Goal: Check status: Check status

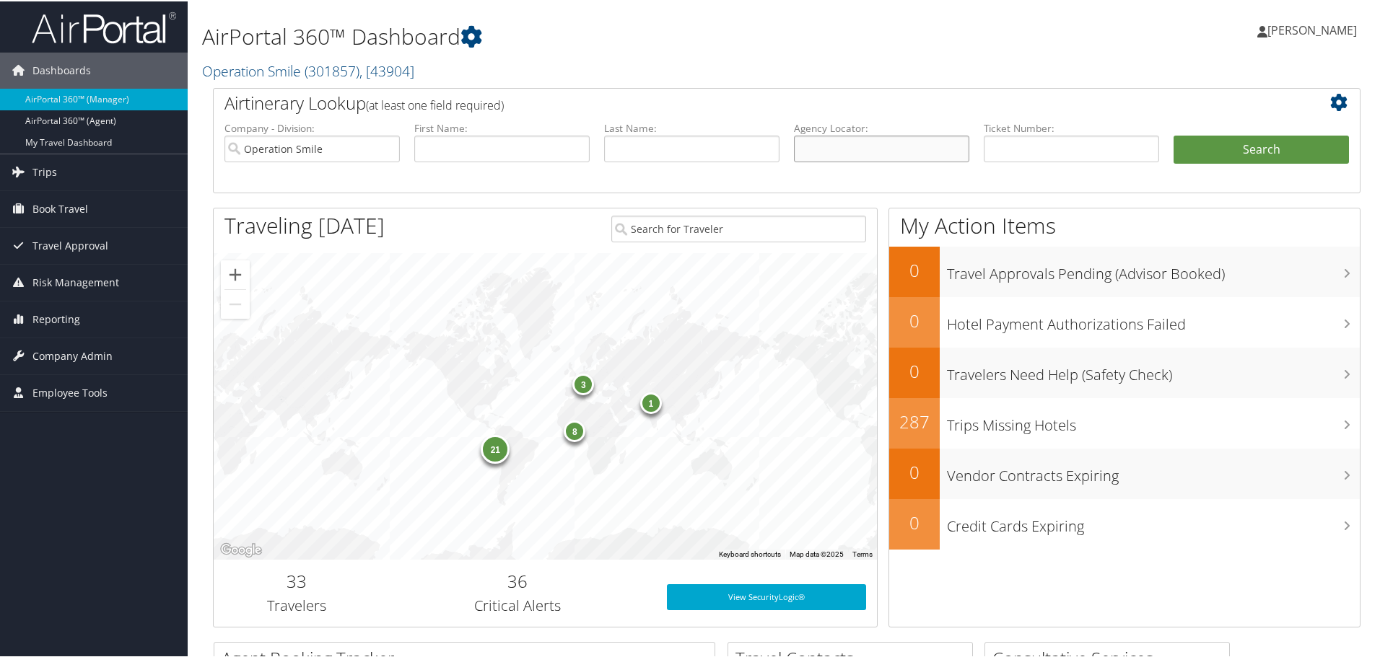
click at [872, 147] on input "text" at bounding box center [881, 147] width 175 height 27
paste input "DJQDLZ"
type input "DJQDLZ"
click at [1235, 147] on button "Search" at bounding box center [1260, 148] width 175 height 29
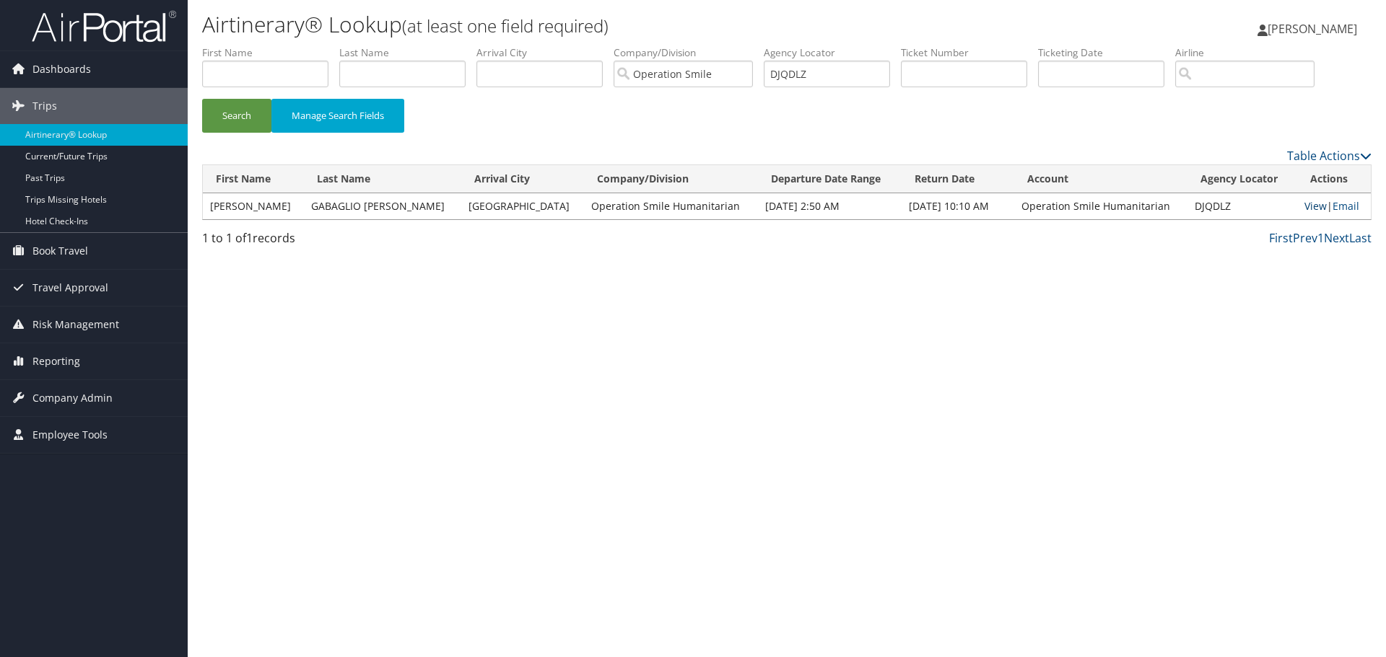
click at [1310, 203] on link "View" at bounding box center [1315, 206] width 22 height 14
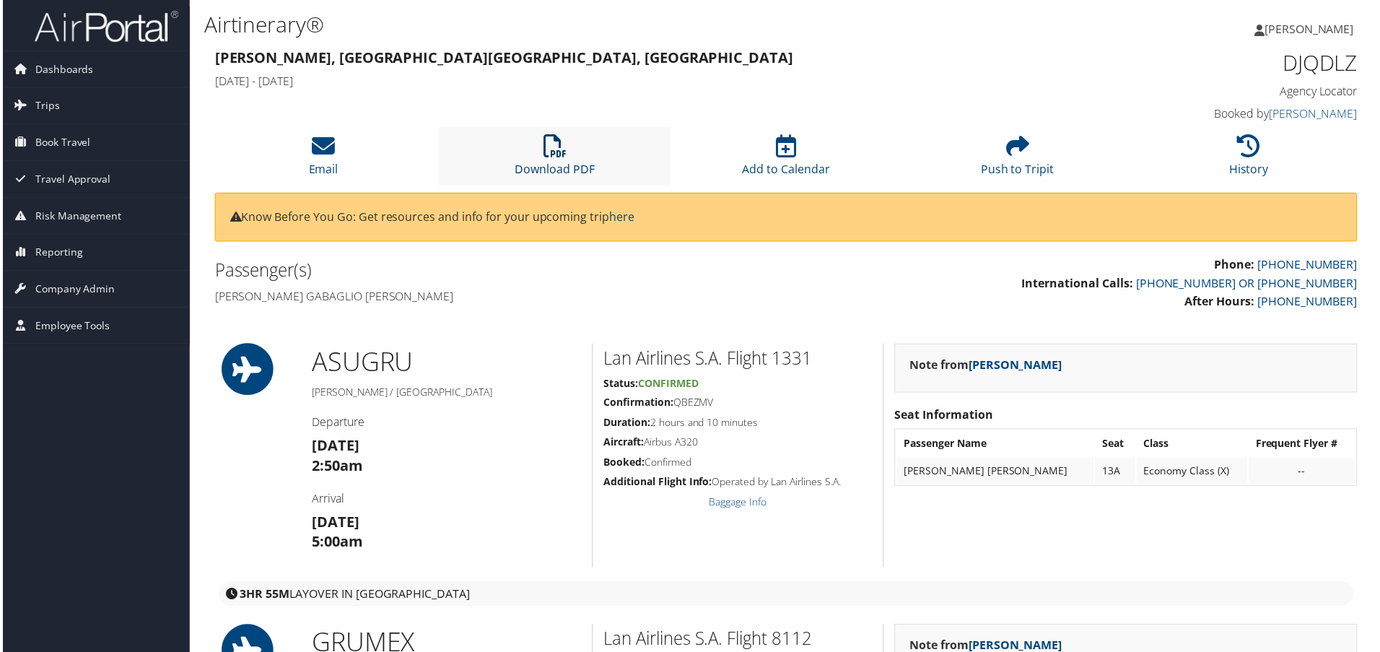
click at [543, 157] on icon at bounding box center [554, 146] width 23 height 23
click at [69, 33] on img at bounding box center [104, 26] width 144 height 34
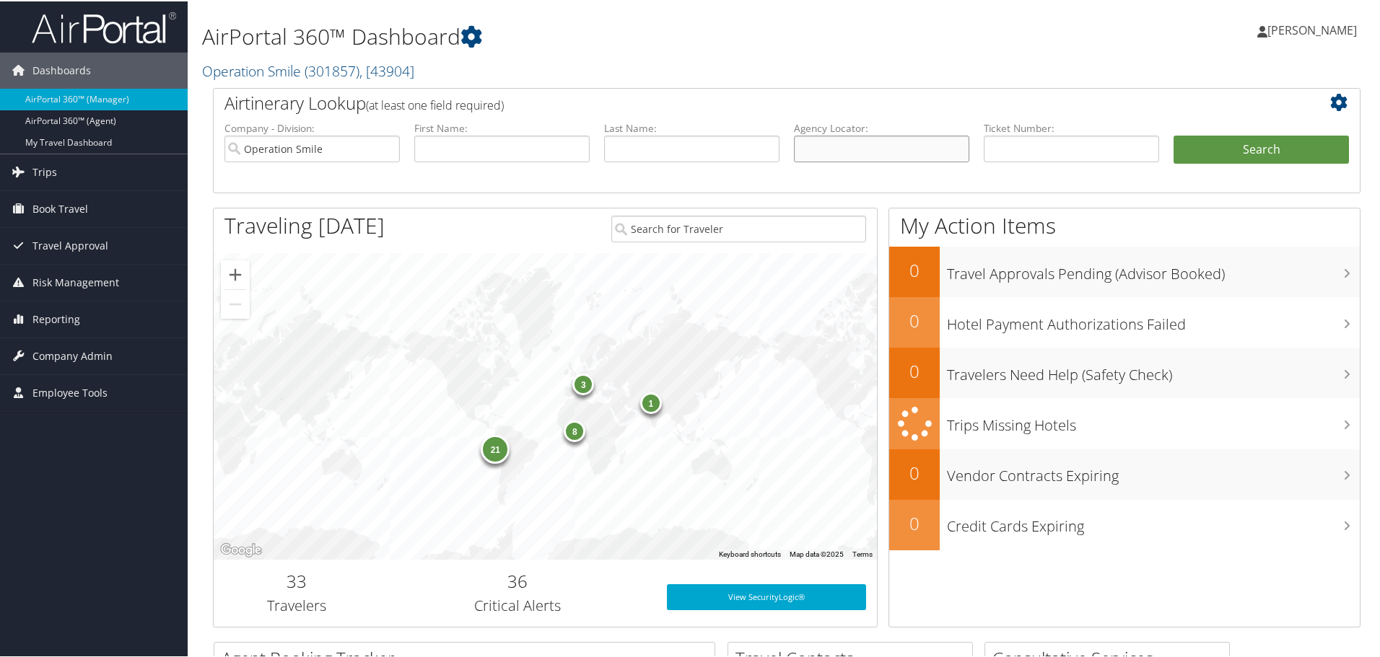
click at [810, 149] on input "text" at bounding box center [881, 147] width 175 height 27
paste input "We can reimburse you via Wire for the Lounge access in Panama City on November …"
type input "We can reimburse you via Wire for the Lounge access in Panama City on November …"
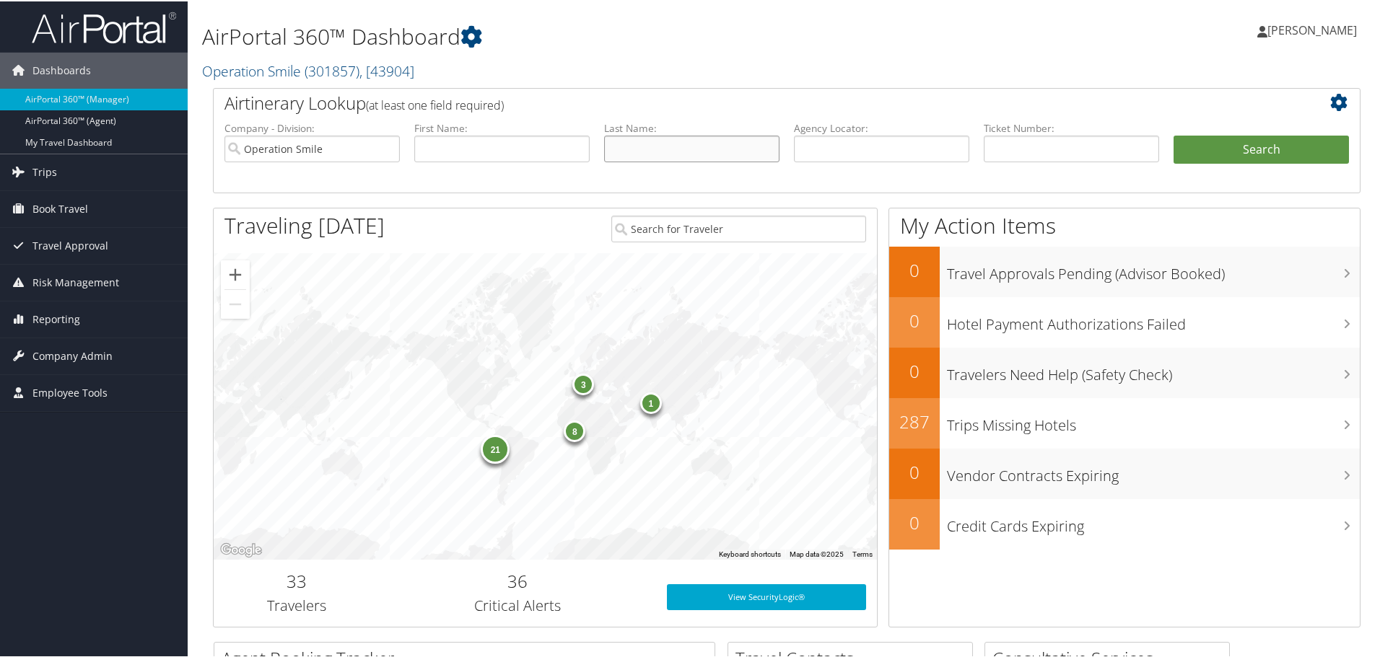
click at [670, 142] on input "text" at bounding box center [691, 147] width 175 height 27
click at [846, 152] on input "text" at bounding box center [881, 147] width 175 height 27
paste input "DJQ8CH"
type input "DJQ8CH"
click at [1233, 146] on button "Search" at bounding box center [1260, 148] width 175 height 29
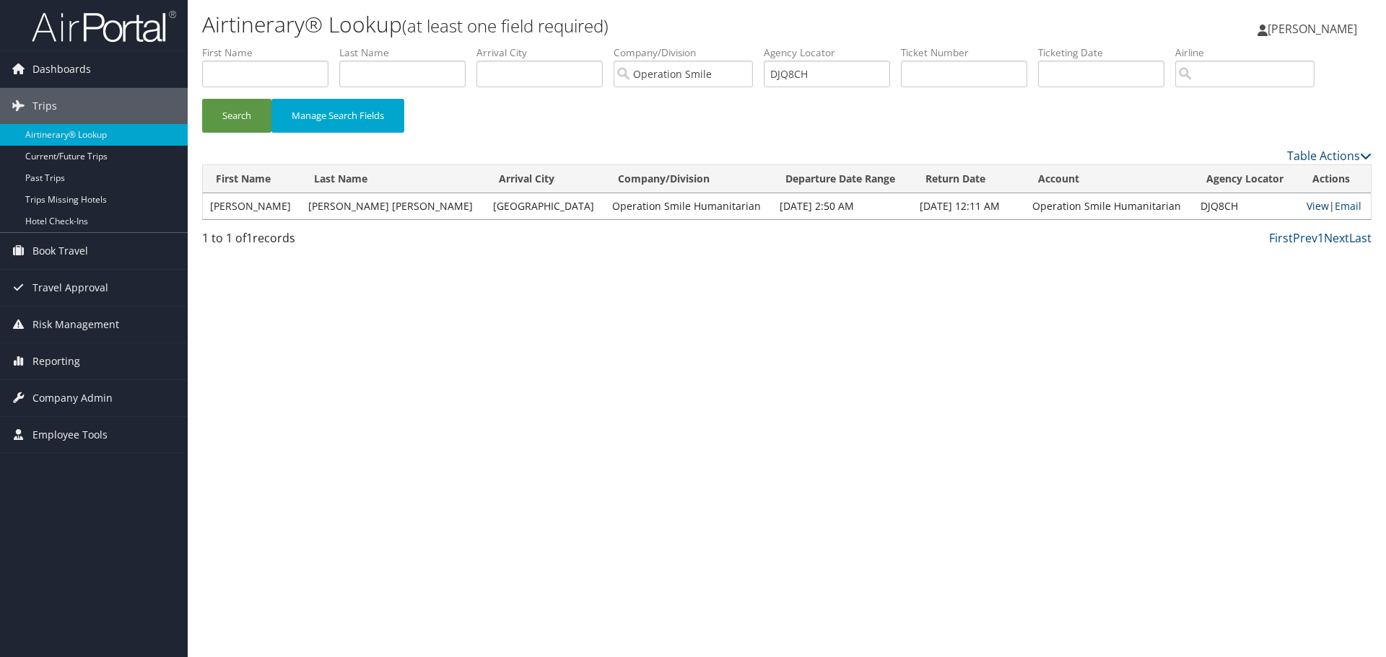
click at [1306, 208] on link "View" at bounding box center [1317, 206] width 22 height 14
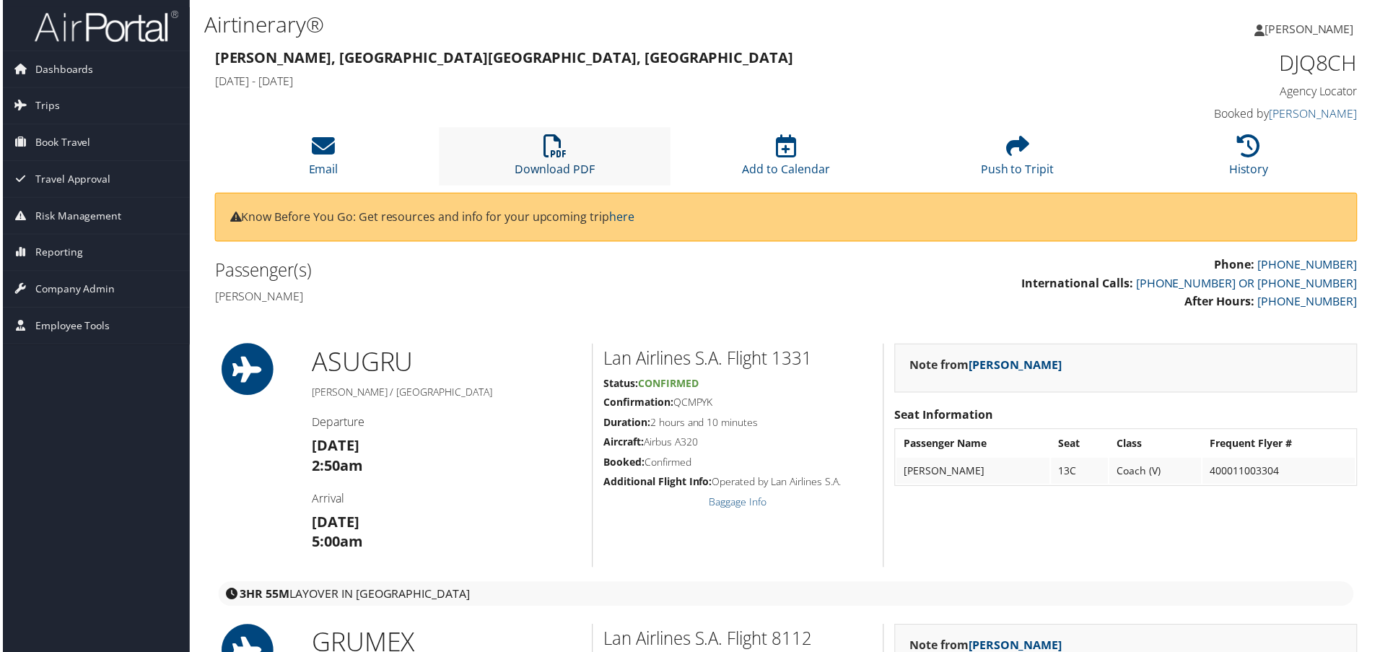
click at [559, 152] on icon at bounding box center [554, 146] width 23 height 23
